Goal: Use online tool/utility: Utilize a website feature to perform a specific function

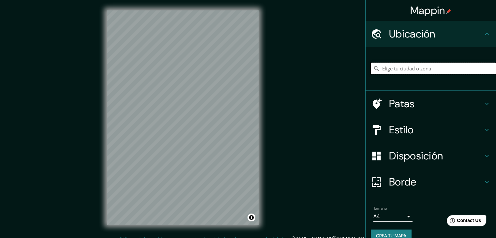
click at [417, 73] on input "Elige tu ciudad o zona" at bounding box center [433, 69] width 125 height 12
click at [404, 61] on div at bounding box center [433, 68] width 125 height 33
click at [400, 70] on input "Elige tu ciudad o zona" at bounding box center [433, 69] width 125 height 12
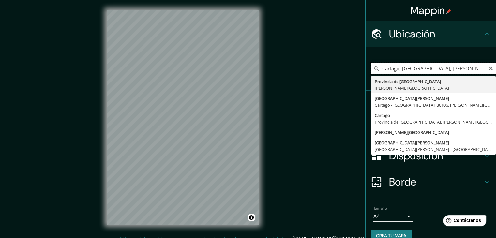
click at [474, 68] on input "Cartago, [GEOGRAPHIC_DATA], [PERSON_NAME][GEOGRAPHIC_DATA]" at bounding box center [433, 69] width 125 height 12
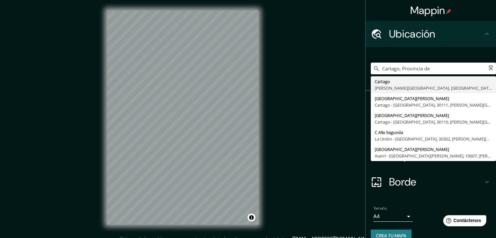
type input "Cartago, [PERSON_NAME][GEOGRAPHIC_DATA], [GEOGRAPHIC_DATA]"
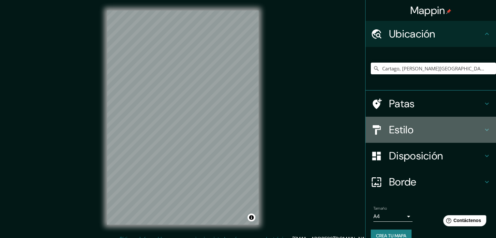
click at [410, 124] on h4 "Estilo" at bounding box center [436, 129] width 94 height 13
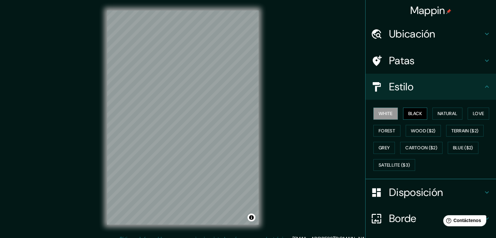
click at [406, 112] on button "Black" at bounding box center [415, 114] width 24 height 12
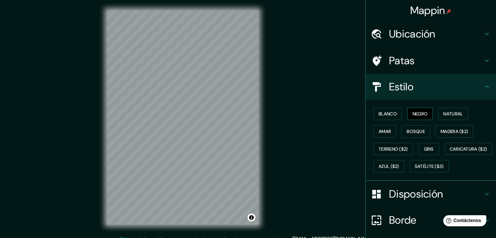
click at [419, 112] on font "Negro" at bounding box center [420, 114] width 15 height 6
click at [418, 111] on font "Negro" at bounding box center [420, 114] width 15 height 6
click at [385, 119] on button "Blanco" at bounding box center [388, 114] width 29 height 12
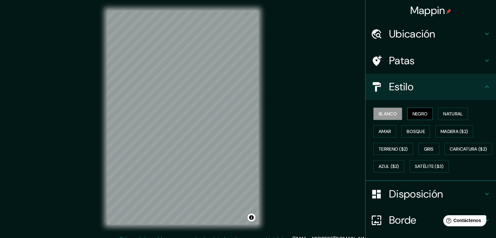
click at [425, 115] on button "Negro" at bounding box center [421, 114] width 26 height 12
click at [414, 116] on font "Negro" at bounding box center [420, 114] width 15 height 6
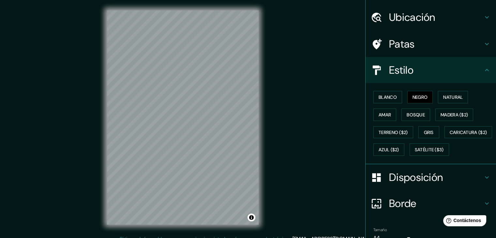
scroll to position [33, 0]
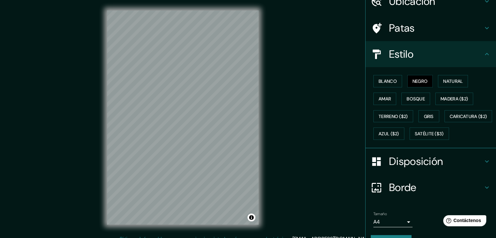
click at [105, 119] on div "© Mapbox © OpenStreetMap Improve this map" at bounding box center [183, 117] width 173 height 235
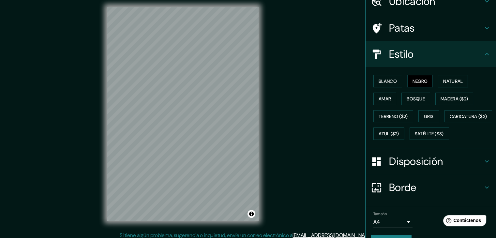
scroll to position [0, 0]
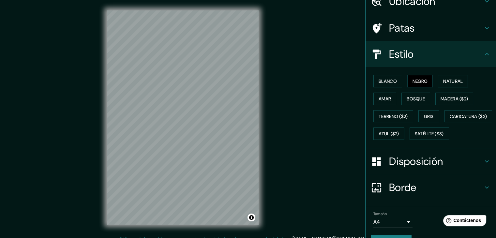
click at [197, 178] on div "© Mapbox © OpenStreetMap Improve this map" at bounding box center [183, 117] width 173 height 235
drag, startPoint x: 274, startPoint y: 160, endPoint x: 287, endPoint y: 123, distance: 39.0
click at [245, 167] on div at bounding box center [244, 166] width 5 height 5
click at [242, 161] on div at bounding box center [243, 159] width 5 height 5
click at [215, 162] on div at bounding box center [216, 161] width 5 height 5
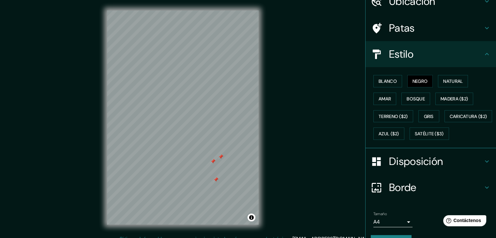
click at [214, 161] on div at bounding box center [212, 161] width 5 height 5
click at [220, 156] on div at bounding box center [220, 156] width 5 height 5
click at [215, 179] on div at bounding box center [215, 179] width 5 height 5
